Goal: Check status: Check status

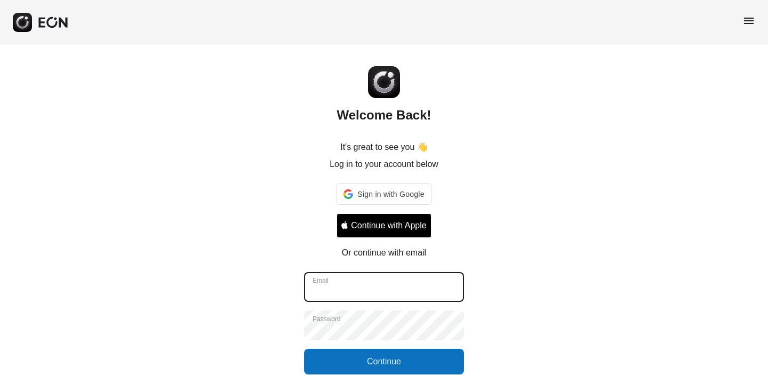
click at [395, 289] on input "Email" at bounding box center [384, 287] width 160 height 30
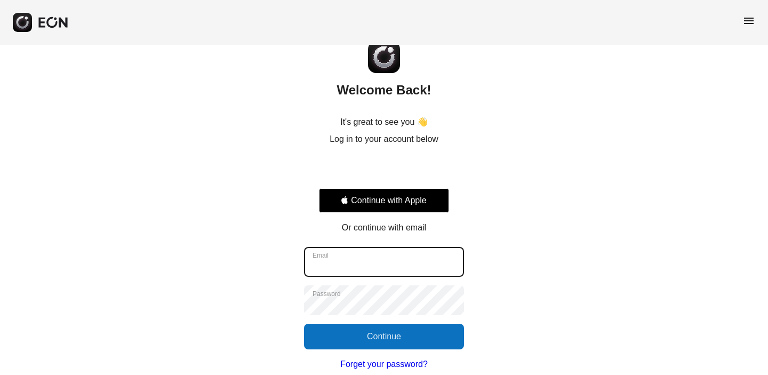
scroll to position [26, 0]
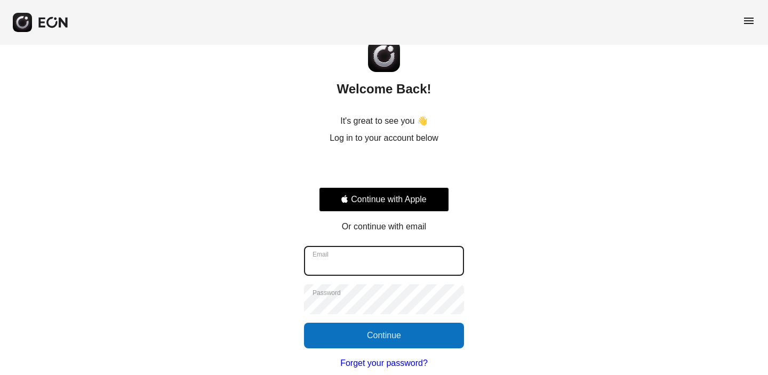
click at [371, 264] on input "Email" at bounding box center [384, 261] width 160 height 30
type input "**********"
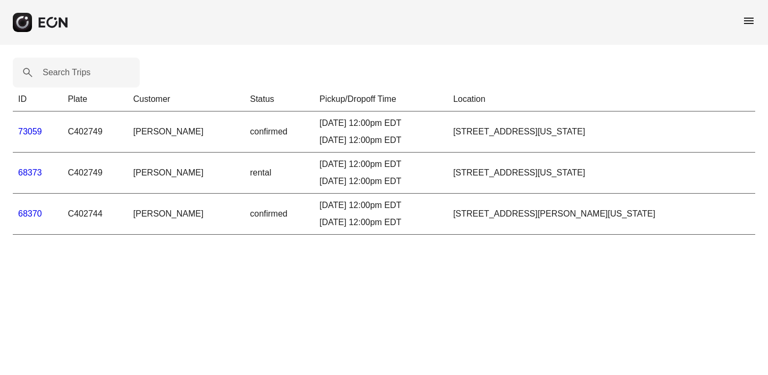
click at [30, 171] on link "68373" at bounding box center [30, 172] width 24 height 9
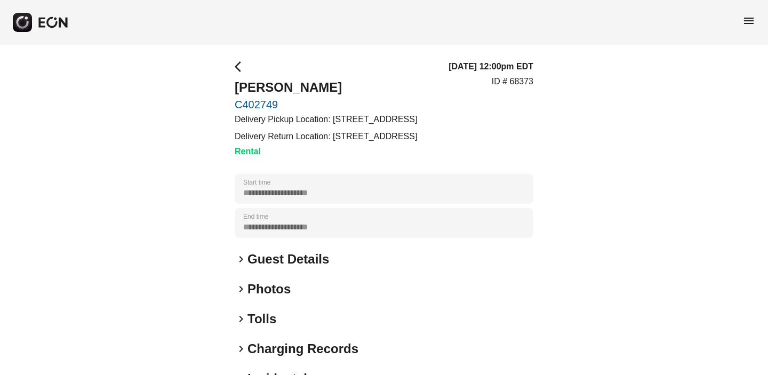
click at [261, 100] on link "C402749" at bounding box center [326, 104] width 182 height 13
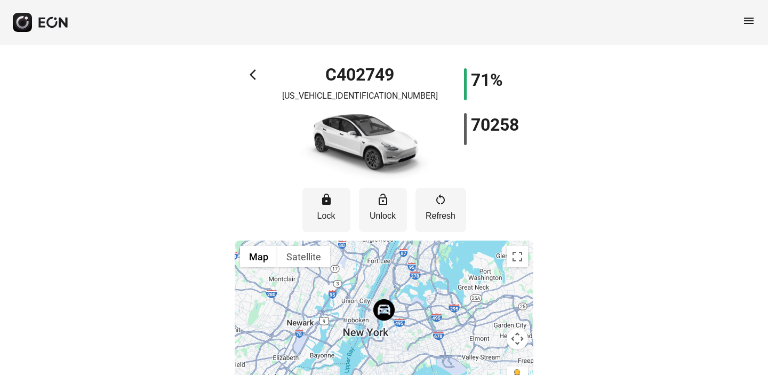
scroll to position [36, 0]
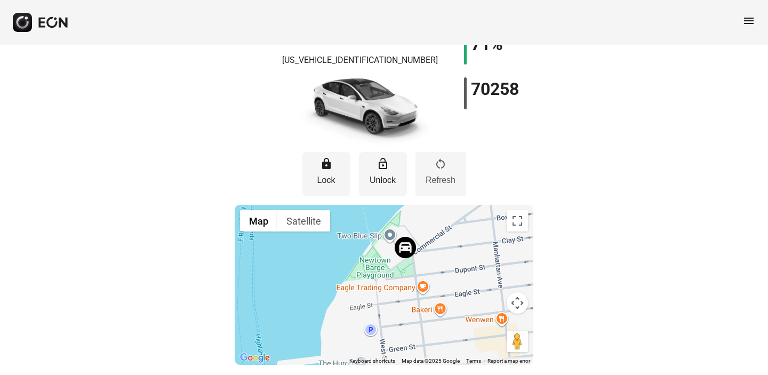
drag, startPoint x: 421, startPoint y: 327, endPoint x: 430, endPoint y: 179, distance: 148.5
click at [430, 179] on div "lock Lock lock_open Unlock restart_alt Refresh ← Move left → Move right ↑ Move …" at bounding box center [384, 255] width 299 height 219
